Goal: Find specific page/section: Find specific page/section

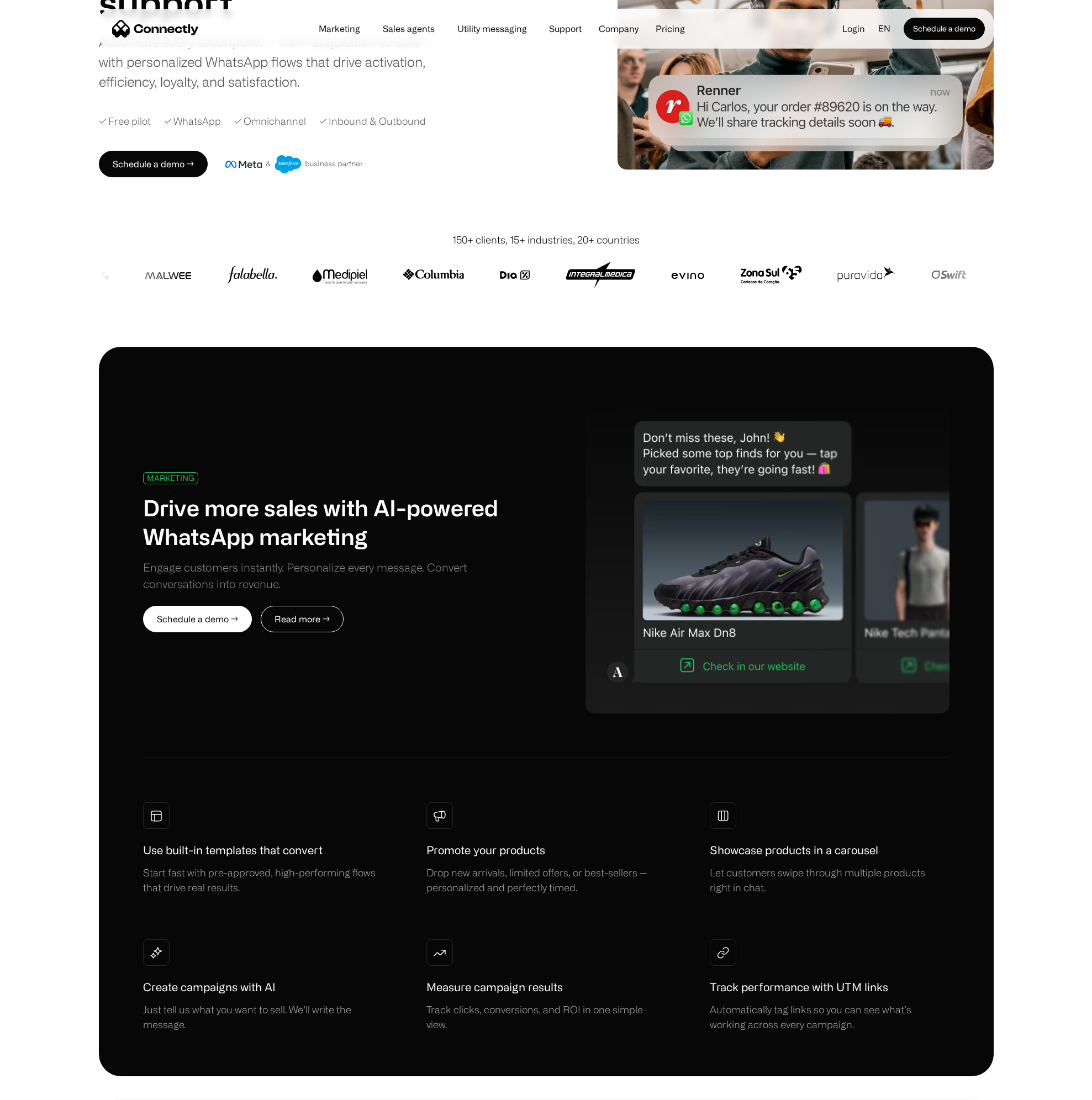
scroll to position [125, 0]
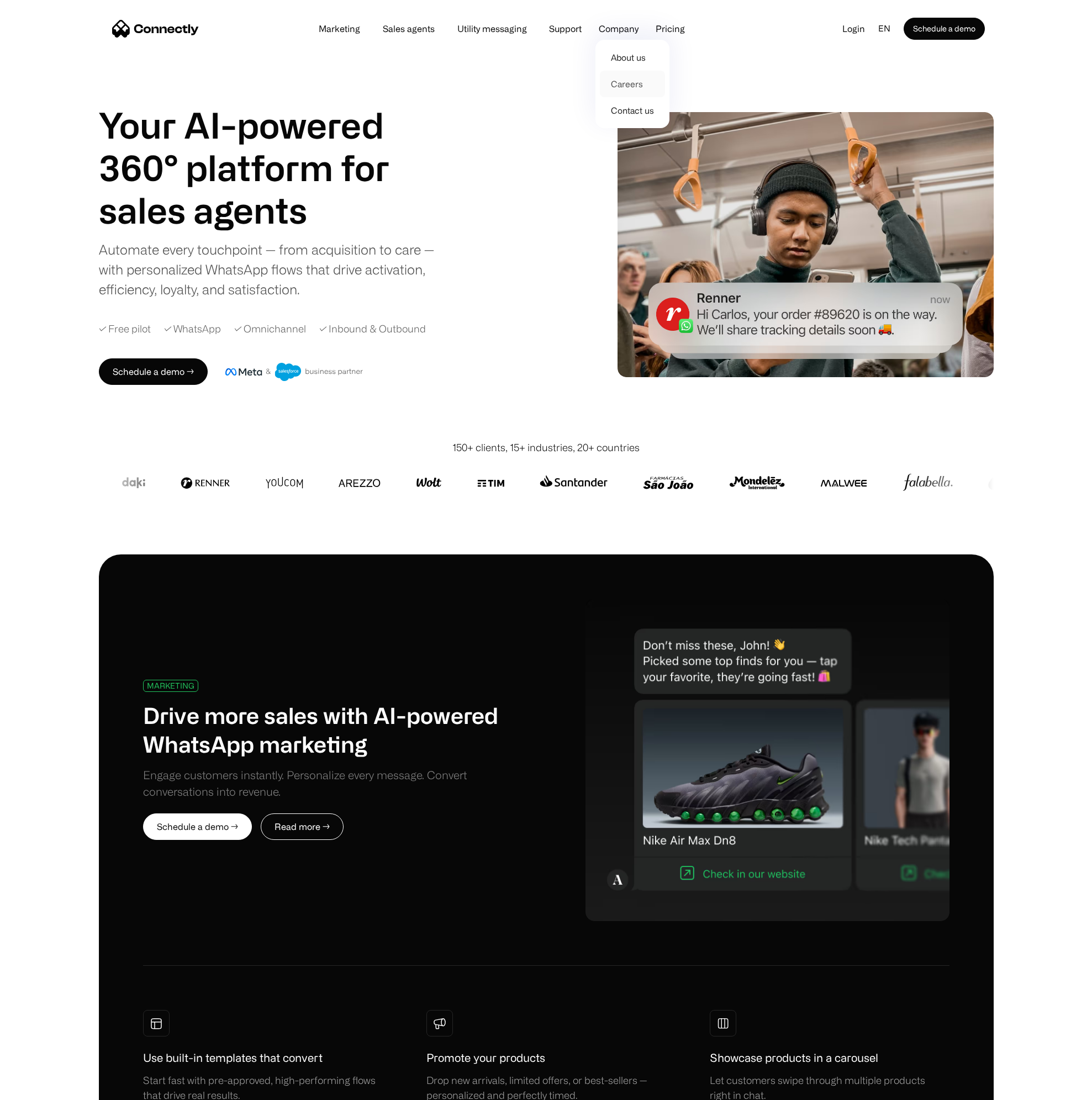
click at [632, 84] on link "Careers" at bounding box center [632, 84] width 65 height 26
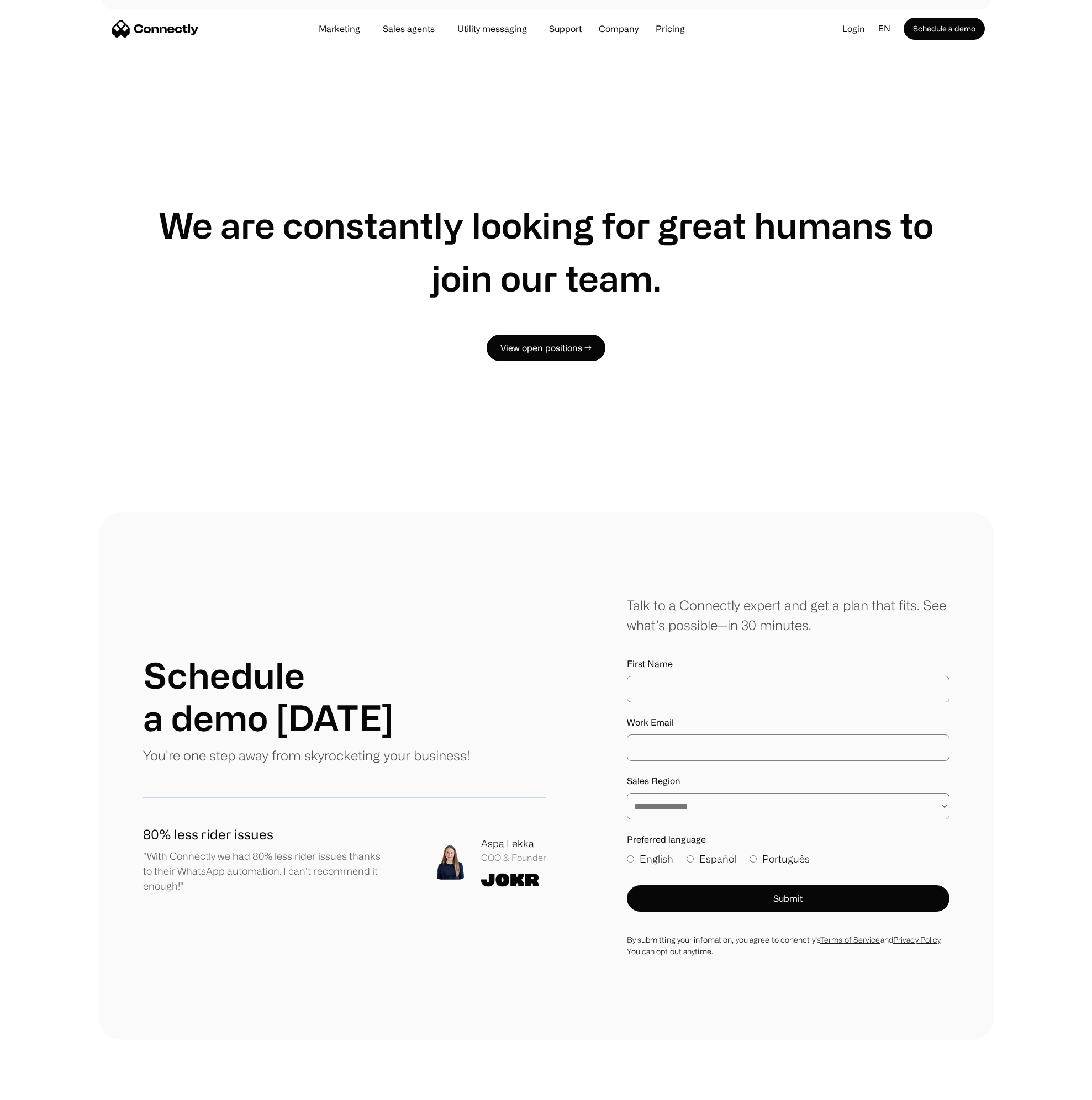
scroll to position [1872, 0]
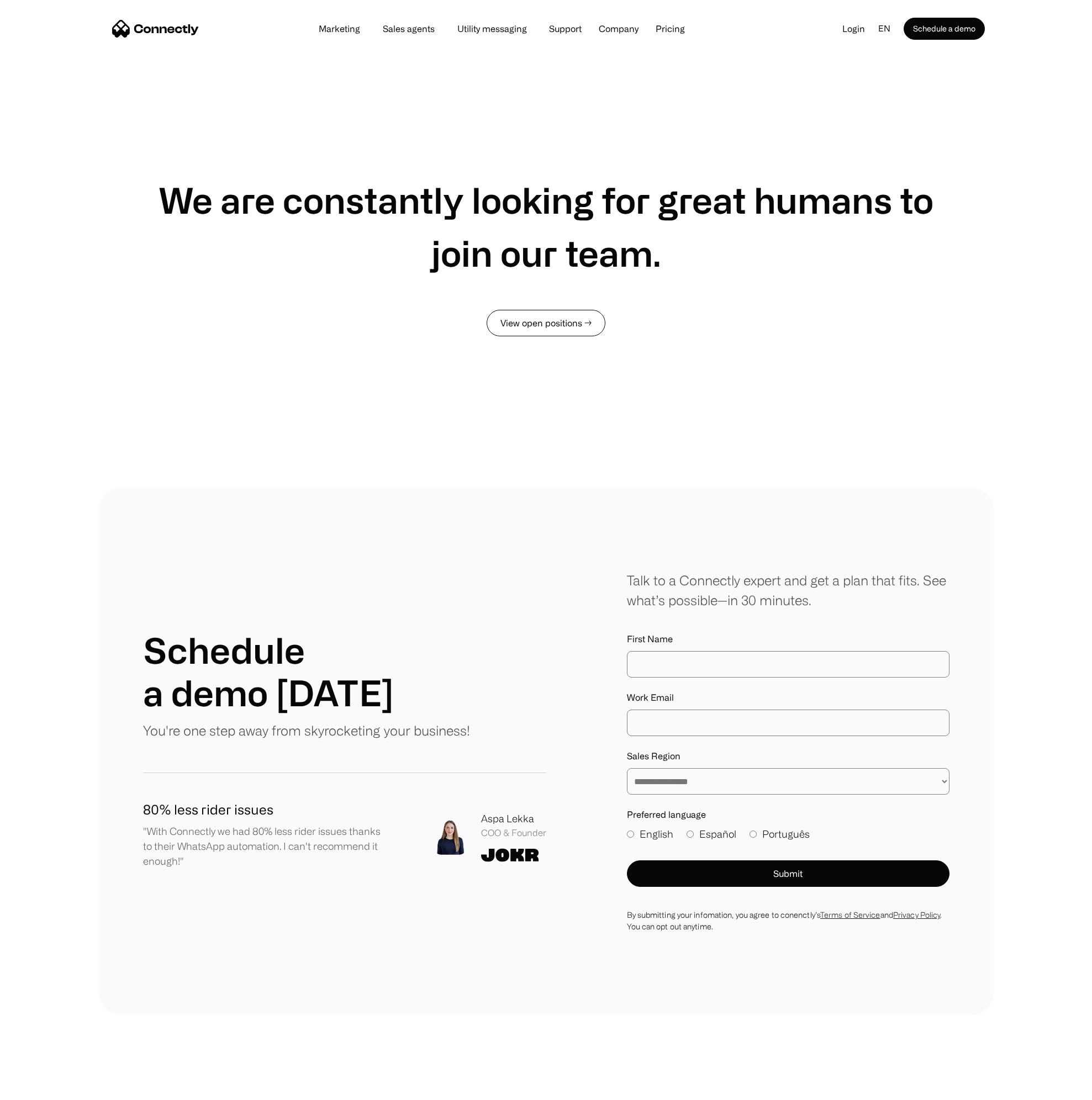
click at [547, 324] on link "View open positions →" at bounding box center [546, 323] width 119 height 26
